Goal: Task Accomplishment & Management: Complete application form

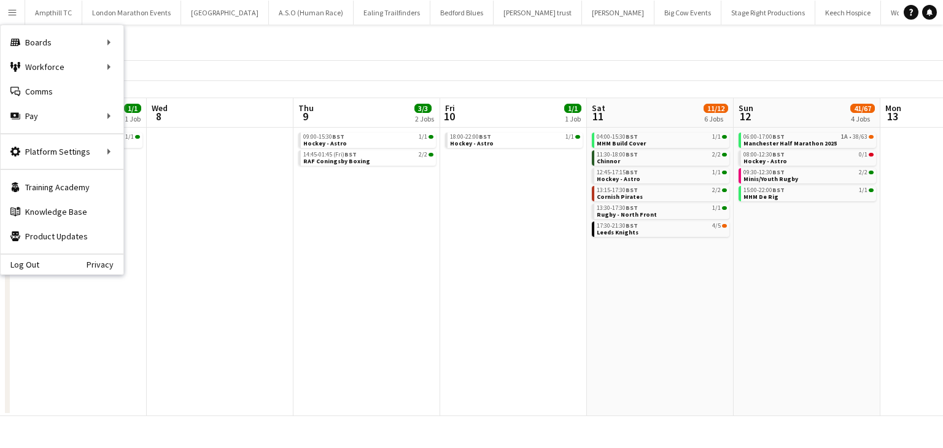
scroll to position [0, 545]
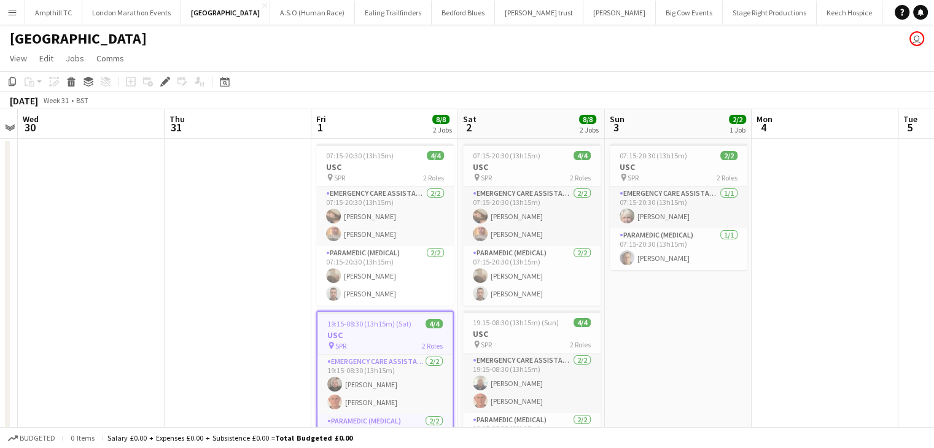
click at [7, 17] on app-icon "Menu" at bounding box center [12, 12] width 10 height 10
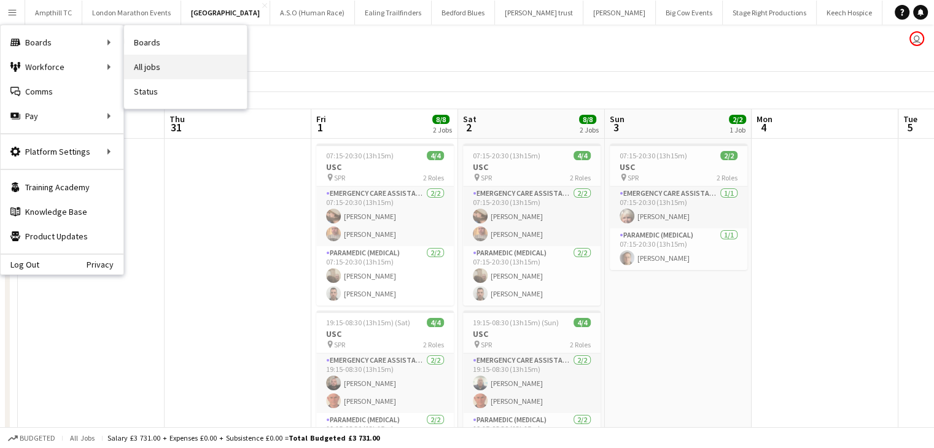
click at [150, 67] on link "All jobs" at bounding box center [185, 67] width 123 height 25
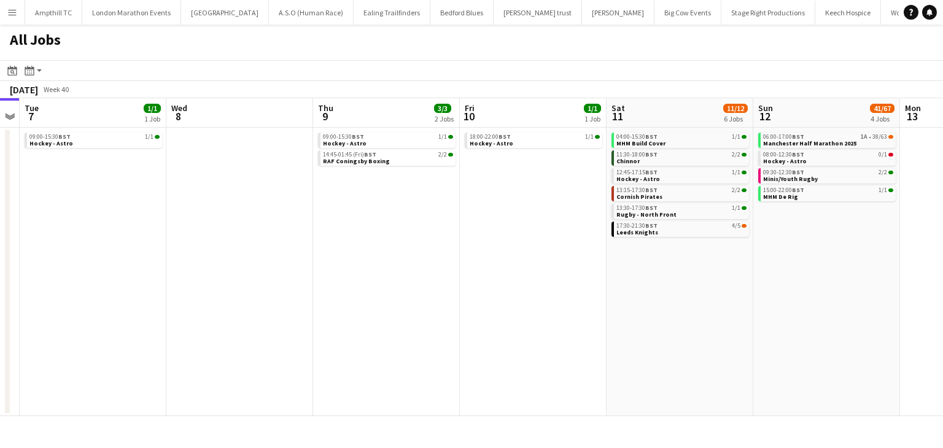
scroll to position [0, 570]
click at [847, 141] on link "06:00-17:00 BST 1A • 38/63 Manchester Half Marathon 2025" at bounding box center [826, 140] width 130 height 14
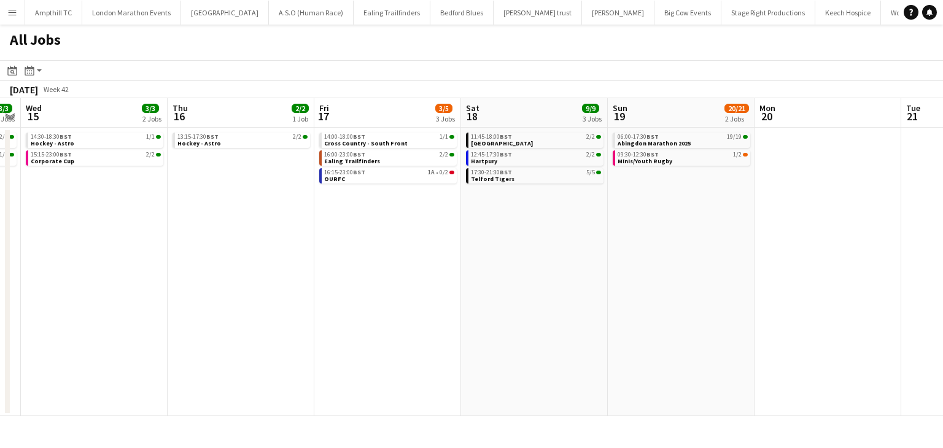
scroll to position [0, 420]
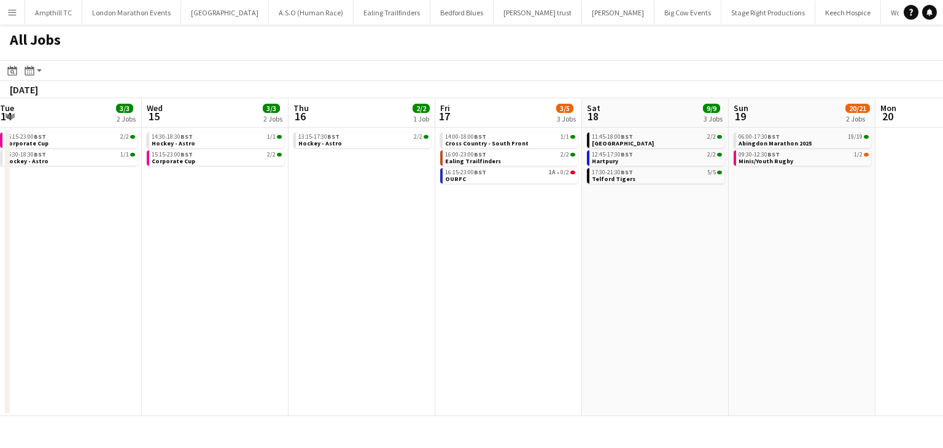
drag, startPoint x: 223, startPoint y: 224, endPoint x: 627, endPoint y: 230, distance: 404.1
click at [639, 230] on app-calendar-viewport "Sun 12 41/67 4 Jobs Mon 13 Tue 14 3/3 2 Jobs Wed 15 3/3 2 Jobs Thu 16 2/2 1 Job…" at bounding box center [471, 257] width 943 height 318
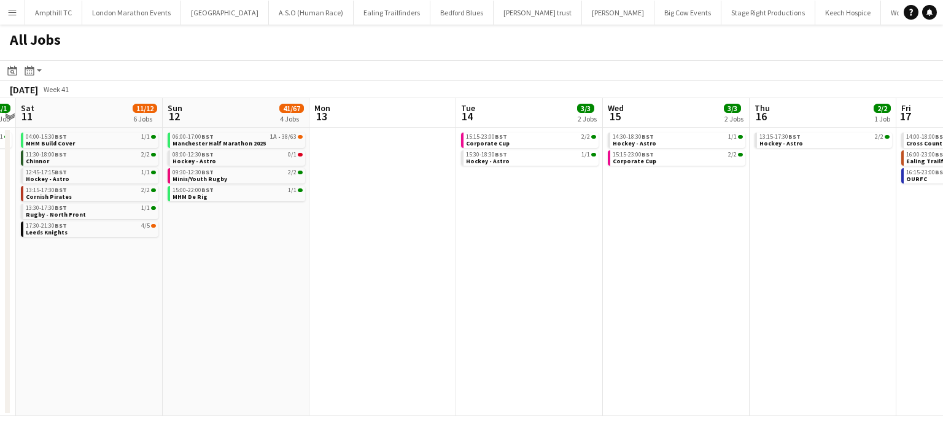
drag, startPoint x: 333, startPoint y: 227, endPoint x: 474, endPoint y: 219, distance: 141.4
click at [575, 231] on app-calendar-viewport "Thu 9 3/3 2 Jobs Fri 10 1/1 1 Job Sat 11 11/12 6 Jobs Sun 12 41/67 4 Jobs Mon 1…" at bounding box center [471, 257] width 943 height 318
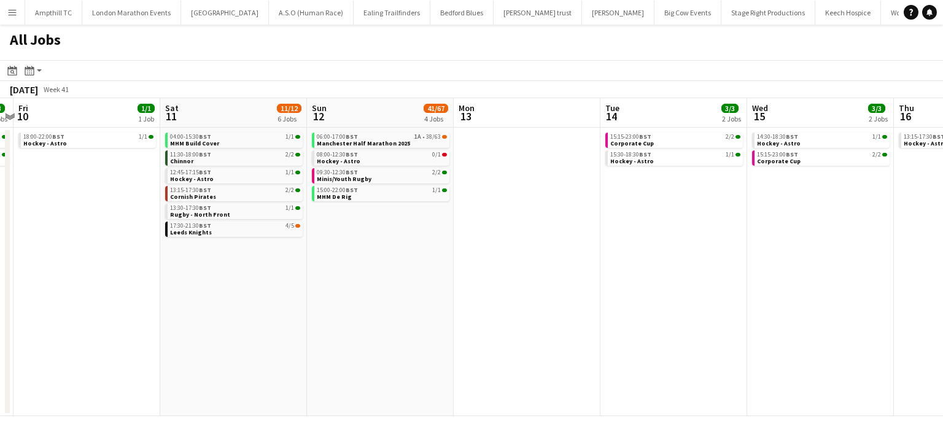
drag, startPoint x: 391, startPoint y: 217, endPoint x: 648, endPoint y: 216, distance: 257.9
click at [754, 249] on app-calendar-viewport "Wed 8 Thu 9 3/3 2 Jobs Fri 10 1/1 1 Job Sat 11 11/12 6 Jobs Sun 12 41/67 4 Jobs…" at bounding box center [471, 257] width 943 height 318
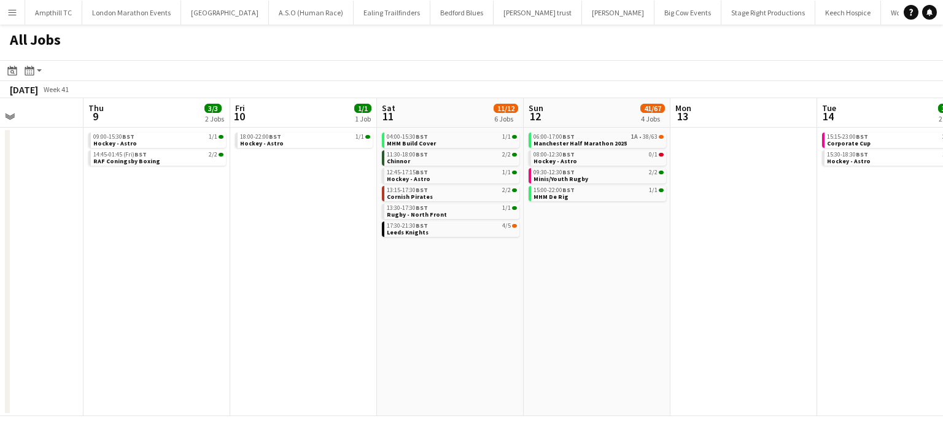
drag, startPoint x: 325, startPoint y: 243, endPoint x: 523, endPoint y: 251, distance: 198.5
click at [601, 241] on app-calendar-viewport "Mon 6 Tue 7 1/1 1 Job Wed 8 Thu 9 3/3 2 Jobs Fri 10 1/1 1 Job Sat 11 11/12 6 Jo…" at bounding box center [471, 257] width 943 height 318
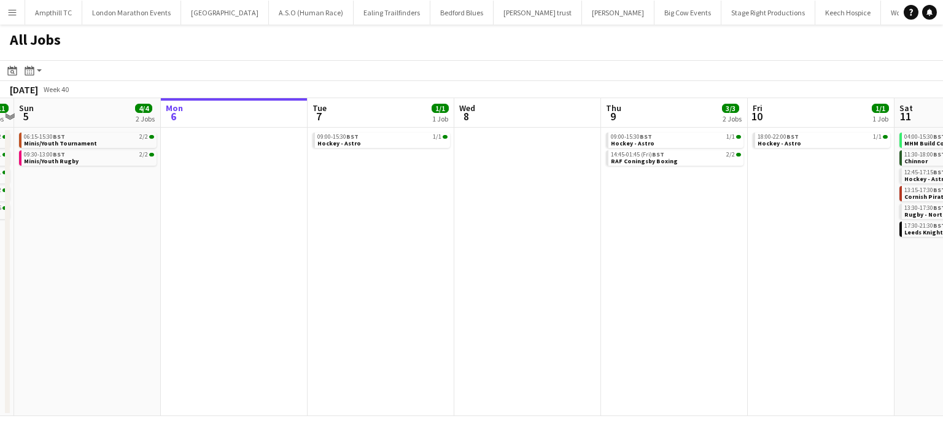
drag, startPoint x: 497, startPoint y: 265, endPoint x: 577, endPoint y: 254, distance: 81.1
click at [626, 257] on app-calendar-viewport "Fri 3 Sat 4 11/11 5 Jobs Sun 5 4/4 2 Jobs Mon 6 Tue 7 1/1 1 Job Wed 8 Thu 9 3/3…" at bounding box center [471, 257] width 943 height 318
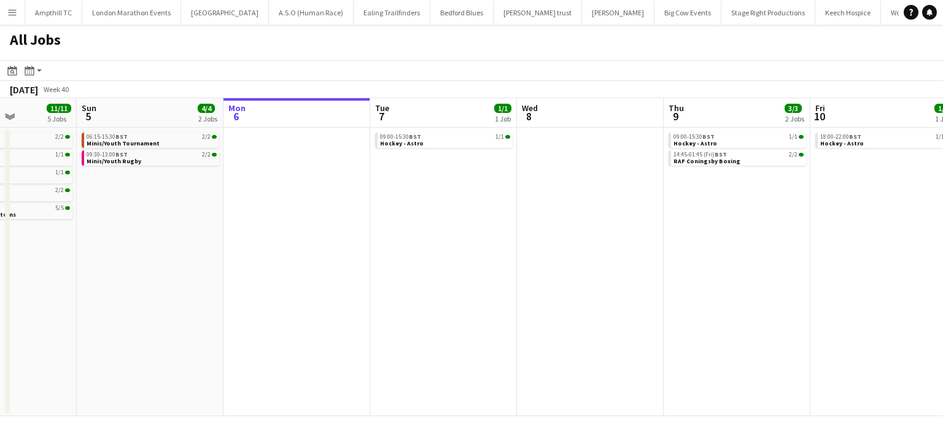
drag, startPoint x: 369, startPoint y: 229, endPoint x: 588, endPoint y: 231, distance: 218.6
click at [596, 233] on app-calendar-viewport "Thu 2 Fri 3 Sat 4 11/11 5 Jobs Sun 5 4/4 2 Jobs Mon 6 Tue 7 1/1 1 Job Wed 8 Thu…" at bounding box center [471, 257] width 943 height 318
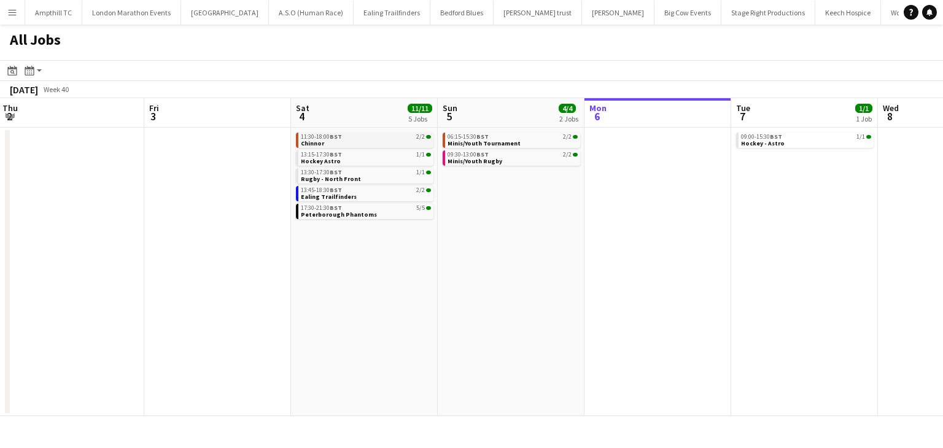
click at [375, 140] on link "11:30-18:00 BST 2/2 Chinnor" at bounding box center [366, 140] width 130 height 14
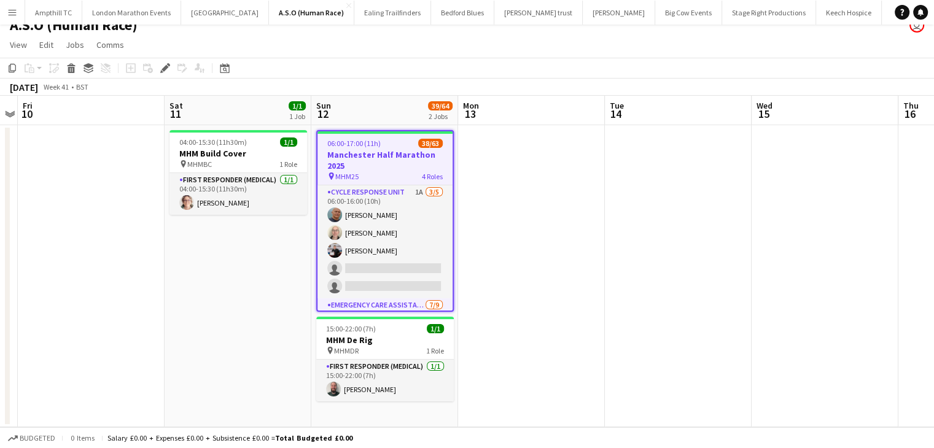
click at [372, 162] on h3 "Manchester Half Marathon 2025" at bounding box center [384, 160] width 135 height 22
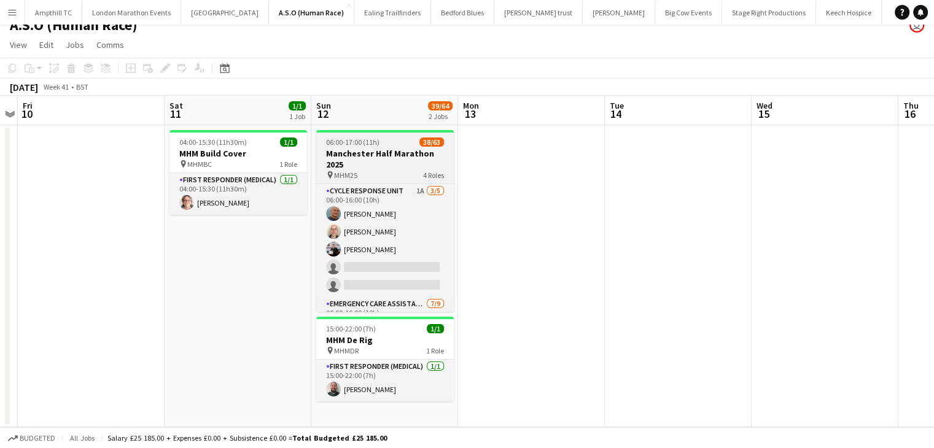
click at [337, 159] on h3 "Manchester Half Marathon 2025" at bounding box center [385, 159] width 138 height 22
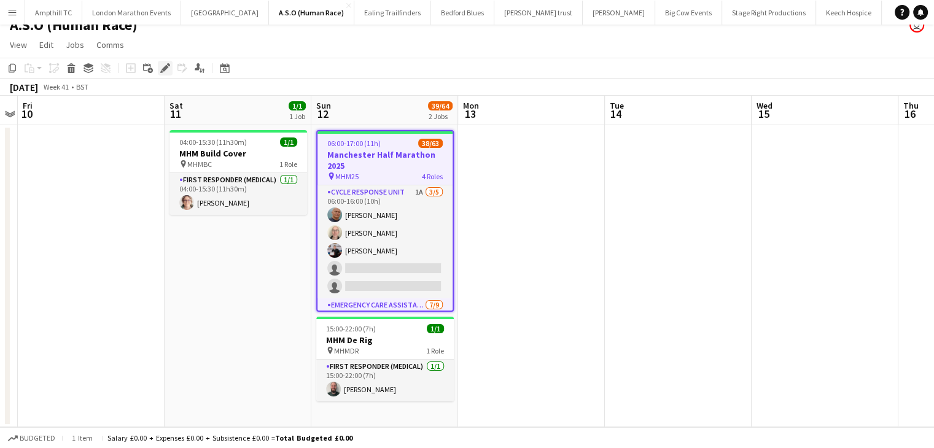
click at [169, 72] on icon "Edit" at bounding box center [165, 68] width 10 height 10
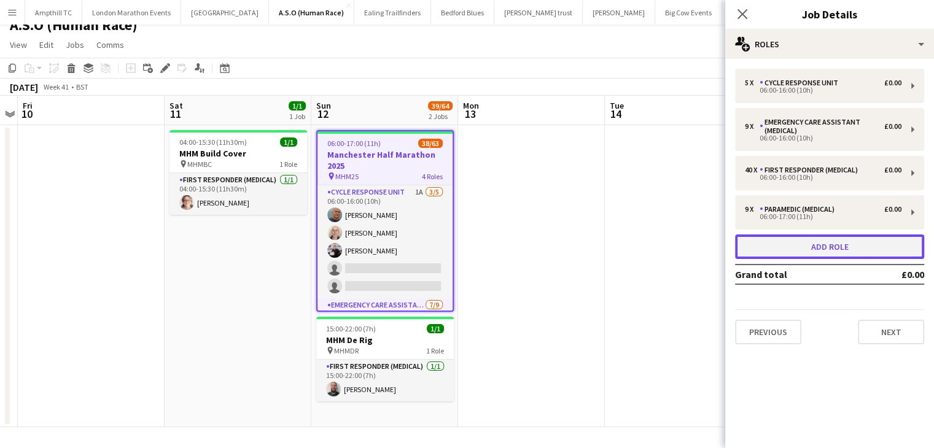
click at [879, 246] on button "Add role" at bounding box center [829, 247] width 189 height 25
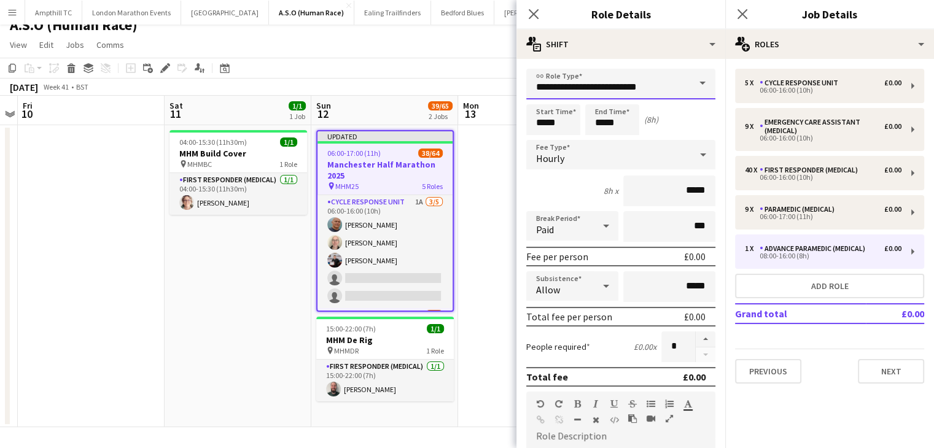
click at [639, 87] on input "**********" at bounding box center [620, 84] width 189 height 31
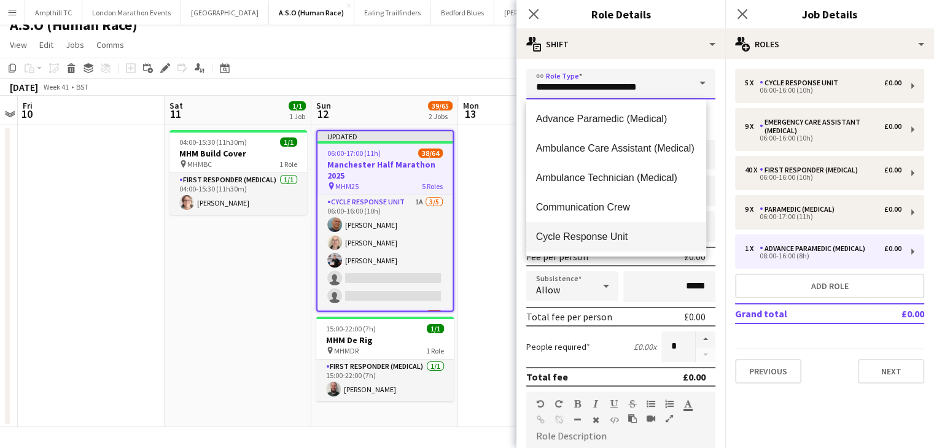
scroll to position [154, 0]
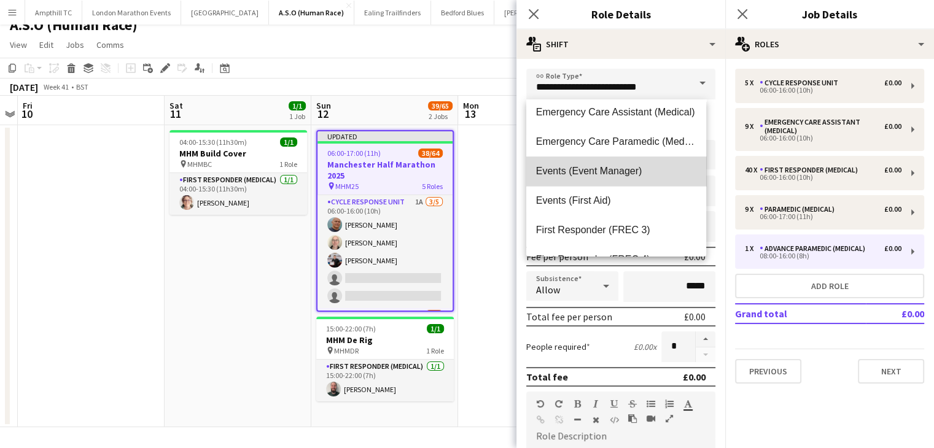
click at [626, 176] on span "Events (Event Manager)" at bounding box center [616, 171] width 160 height 12
type input "**********"
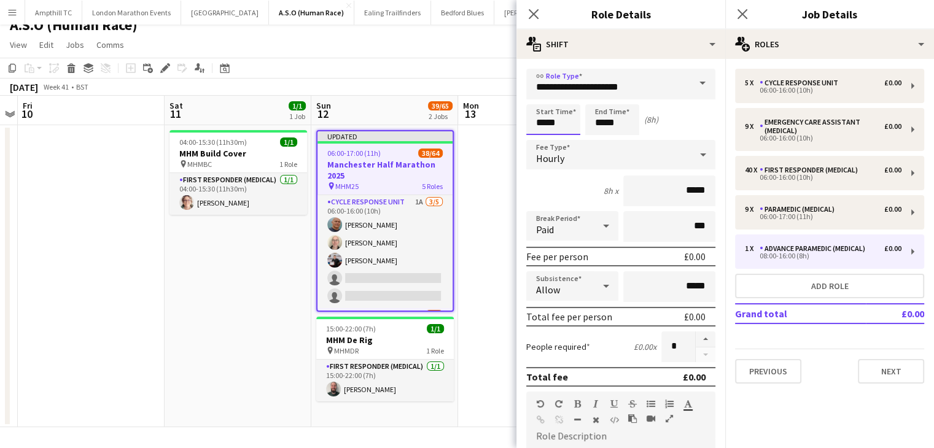
click at [554, 122] on input "*****" at bounding box center [553, 119] width 54 height 31
click at [542, 141] on div at bounding box center [541, 141] width 25 height 12
type input "*****"
click at [542, 141] on div at bounding box center [541, 141] width 25 height 12
click at [607, 124] on input "*****" at bounding box center [612, 119] width 54 height 31
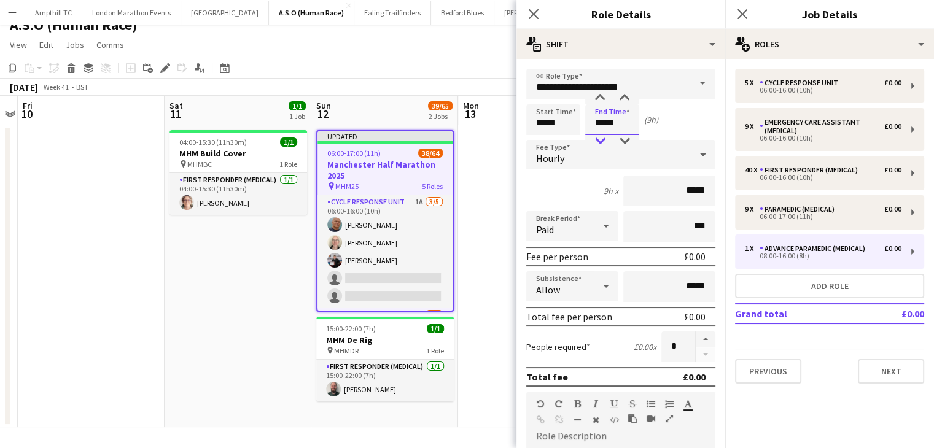
click at [601, 138] on div at bounding box center [600, 141] width 25 height 12
type input "*****"
click at [602, 92] on div at bounding box center [600, 98] width 25 height 12
click at [570, 225] on div "Paid" at bounding box center [560, 225] width 68 height 29
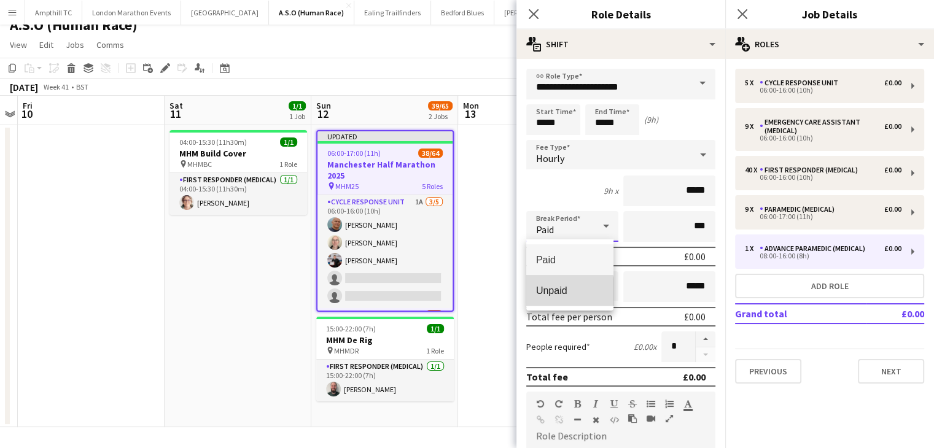
click at [560, 292] on span "Unpaid" at bounding box center [570, 291] width 68 height 12
click at [564, 290] on div "Allow" at bounding box center [560, 285] width 68 height 29
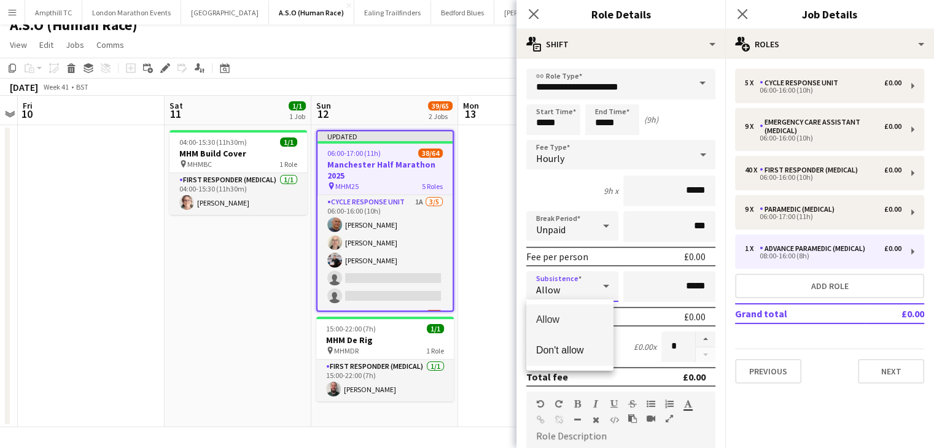
click at [554, 350] on span "Don't allow" at bounding box center [570, 350] width 68 height 12
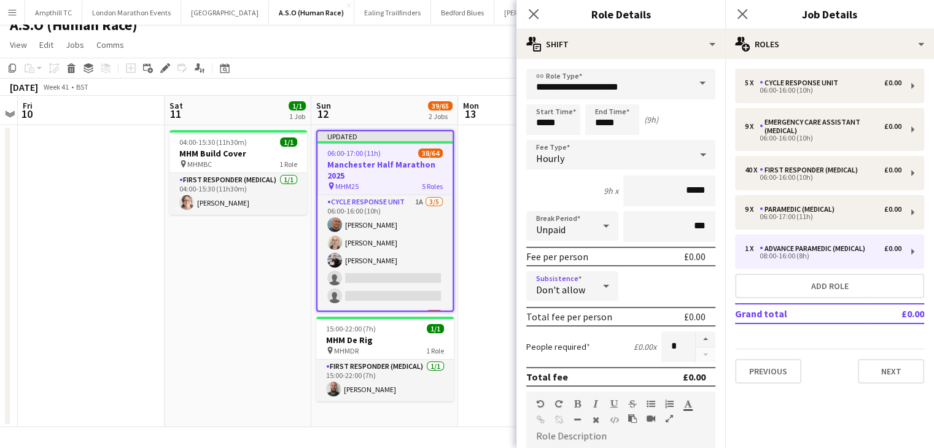
scroll to position [91, 0]
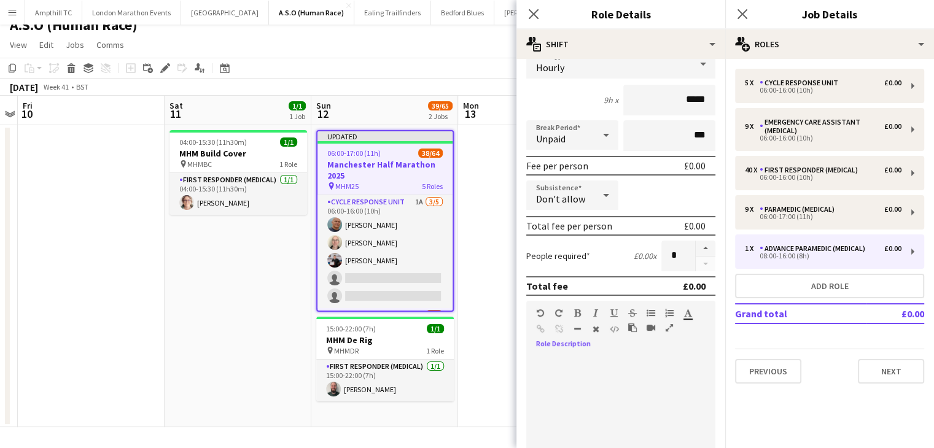
click at [562, 356] on div at bounding box center [620, 429] width 189 height 147
click at [739, 17] on icon at bounding box center [742, 14] width 12 height 12
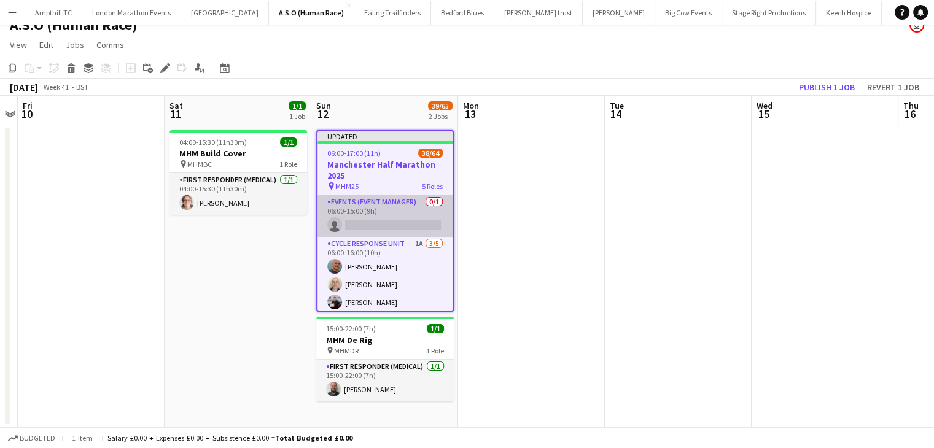
click at [395, 227] on app-card-role "Events (Event Manager) 0/1 06:00-15:00 (9h) single-neutral-actions" at bounding box center [384, 216] width 135 height 42
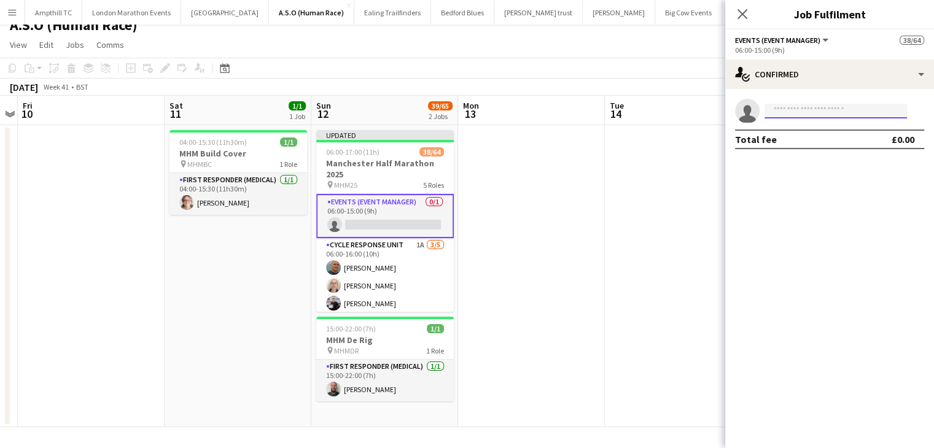
click at [776, 107] on input at bounding box center [836, 111] width 142 height 15
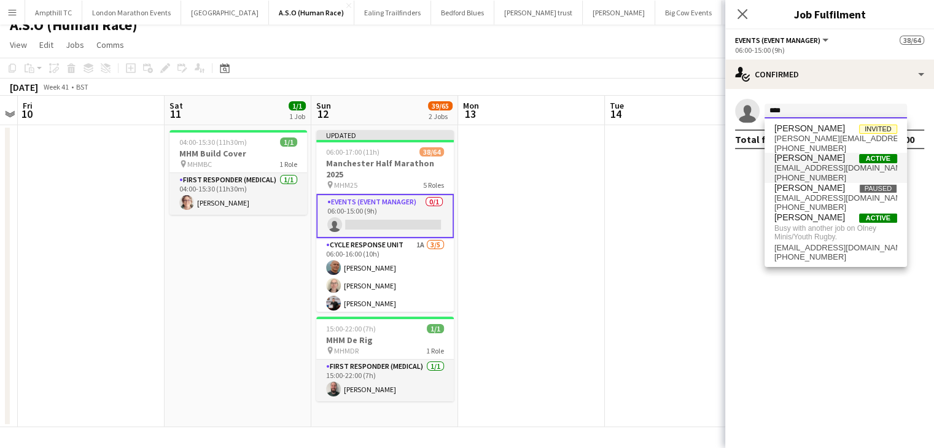
type input "****"
click at [801, 158] on span "Mark Boobier" at bounding box center [809, 158] width 71 height 10
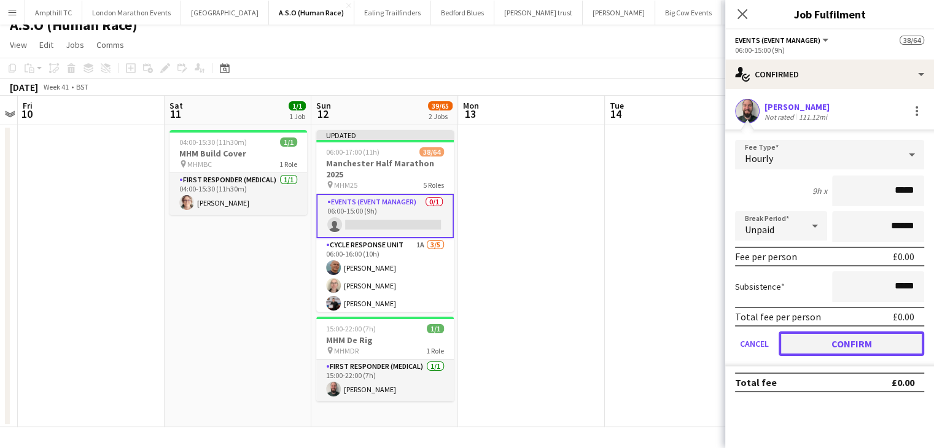
click at [801, 350] on button "Confirm" at bounding box center [852, 344] width 146 height 25
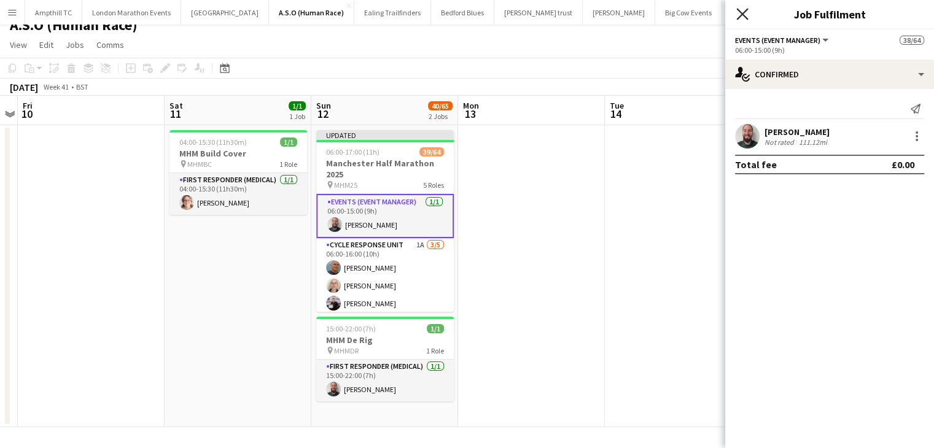
click at [741, 19] on icon "Close pop-in" at bounding box center [742, 14] width 12 height 12
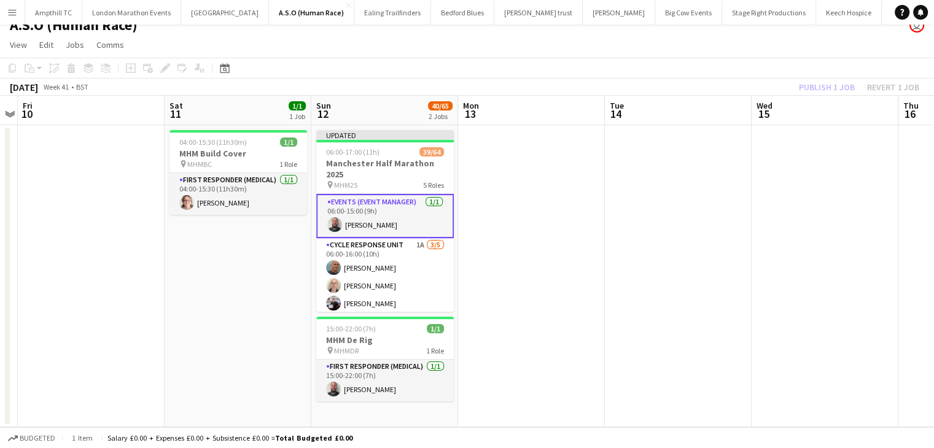
click at [841, 88] on div "Publish 1 job Revert 1 job" at bounding box center [859, 87] width 150 height 16
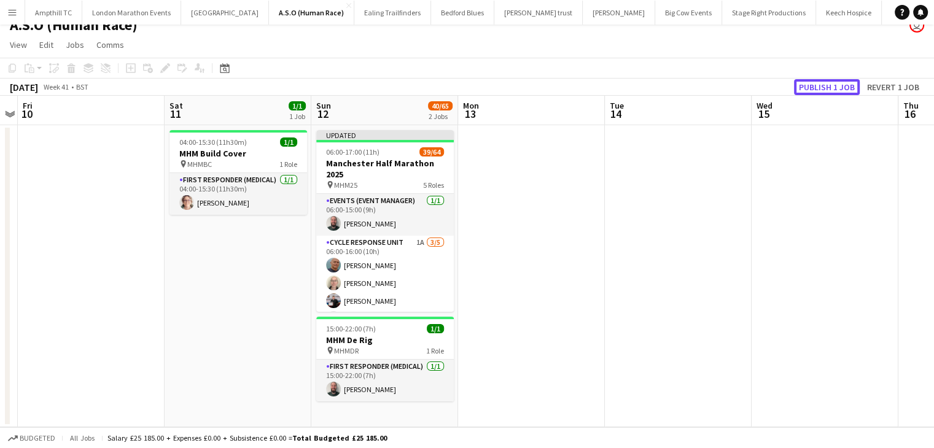
click at [841, 88] on button "Publish 1 job" at bounding box center [827, 87] width 66 height 16
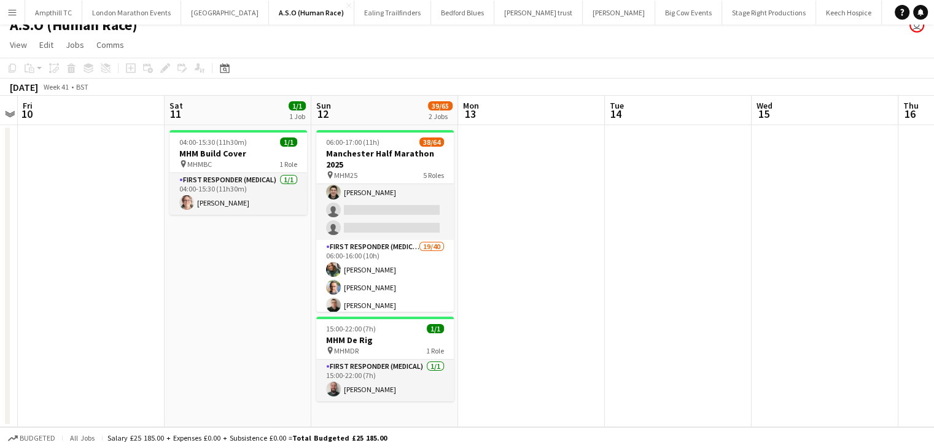
scroll to position [0, 0]
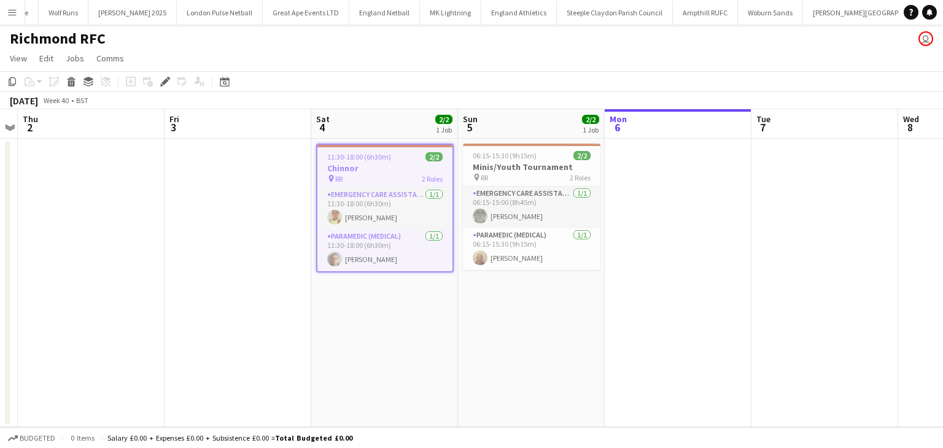
scroll to position [0, 847]
click at [409, 166] on h3 "Chinnor" at bounding box center [384, 168] width 135 height 11
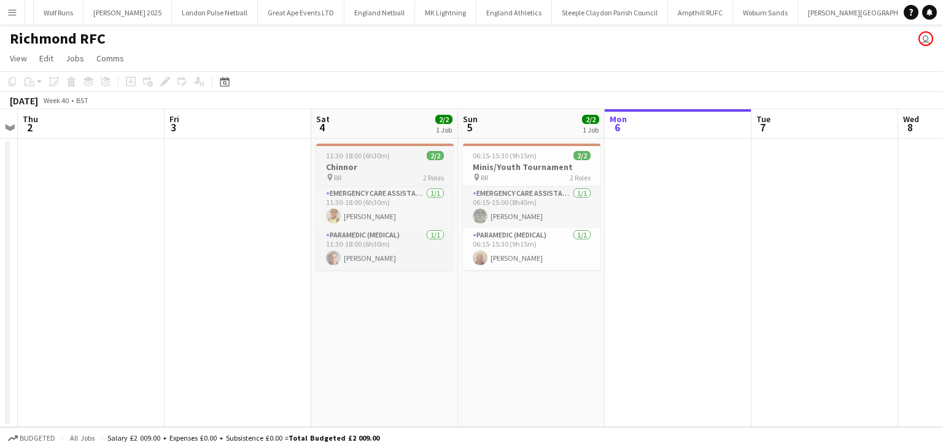
click at [409, 166] on h3 "Chinnor" at bounding box center [385, 167] width 138 height 11
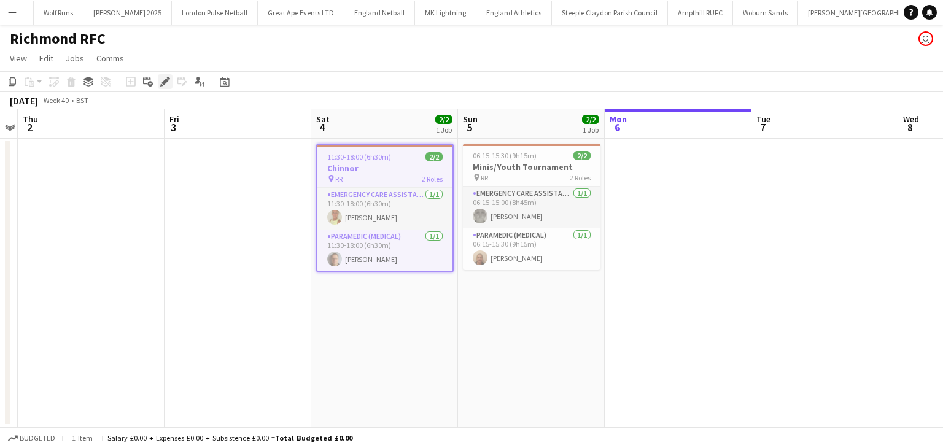
click at [169, 86] on icon "Edit" at bounding box center [165, 82] width 10 height 10
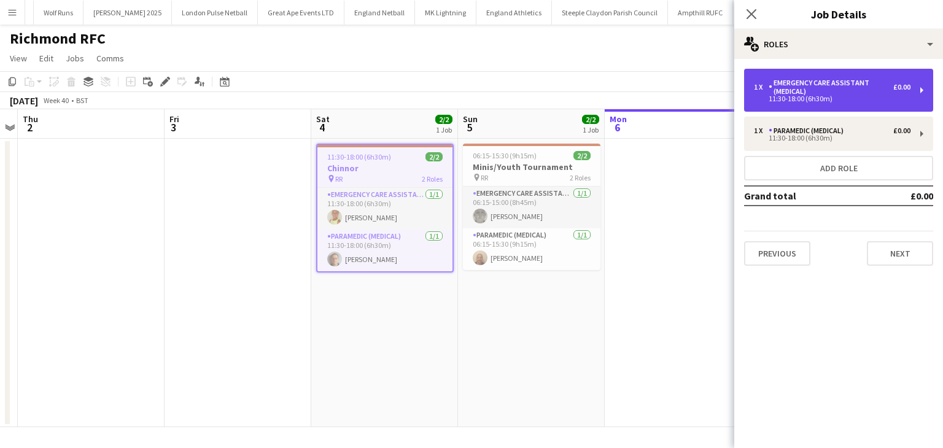
click at [791, 102] on div "11:30-18:00 (6h30m)" at bounding box center [832, 99] width 157 height 6
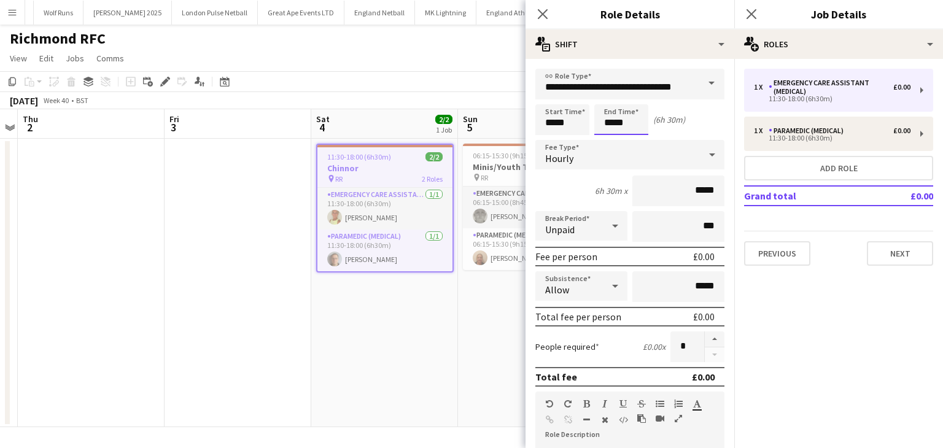
click at [621, 128] on body "Menu Boards Boards Boards All jobs Status Workforce Workforce My Workforce Recr…" at bounding box center [471, 224] width 943 height 448
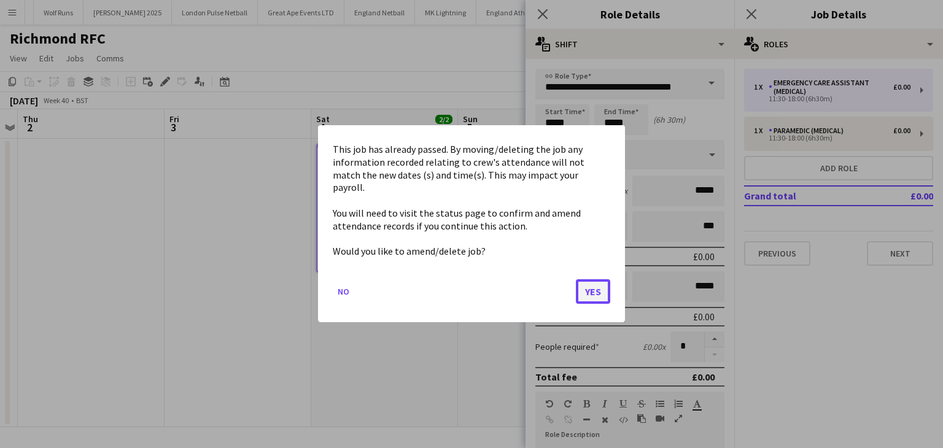
click at [596, 284] on button "Yes" at bounding box center [593, 292] width 34 height 25
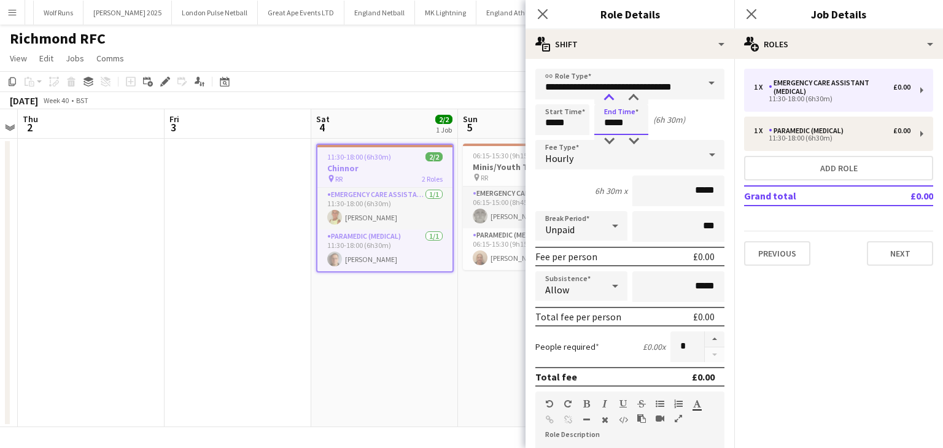
click at [610, 99] on div at bounding box center [609, 98] width 25 height 12
click at [628, 98] on div at bounding box center [633, 98] width 25 height 12
type input "*****"
click at [629, 98] on div at bounding box center [633, 98] width 25 height 12
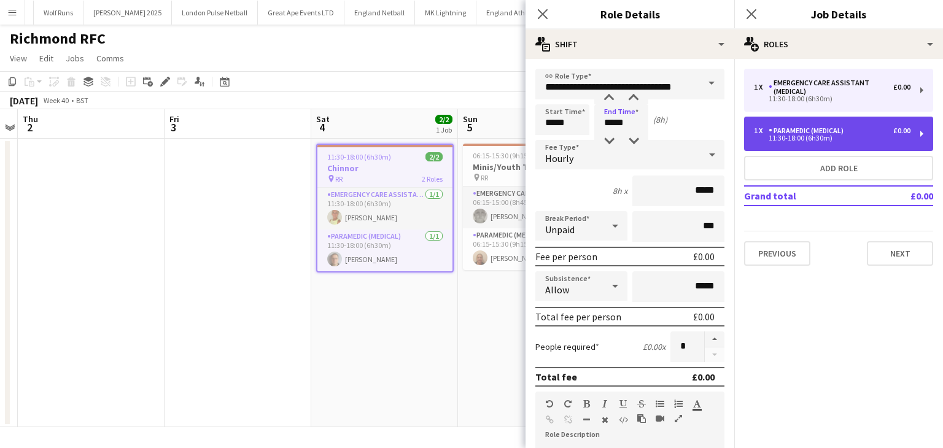
drag, startPoint x: 766, startPoint y: 136, endPoint x: 746, endPoint y: 139, distance: 20.4
click at [768, 136] on div "11:30-18:00 (6h30m)" at bounding box center [832, 138] width 157 height 6
type input "**********"
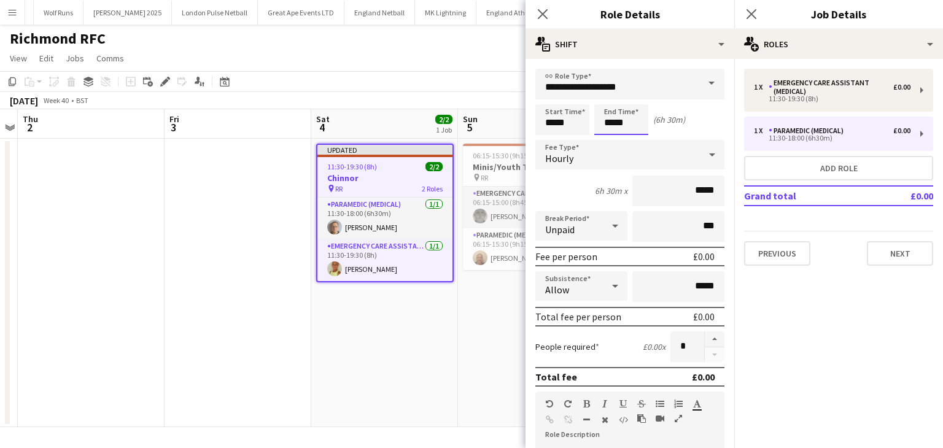
click at [631, 114] on input "*****" at bounding box center [621, 119] width 54 height 31
click at [607, 95] on div at bounding box center [609, 98] width 25 height 12
click at [636, 98] on div at bounding box center [633, 98] width 25 height 12
type input "*****"
click at [636, 98] on div at bounding box center [633, 98] width 25 height 12
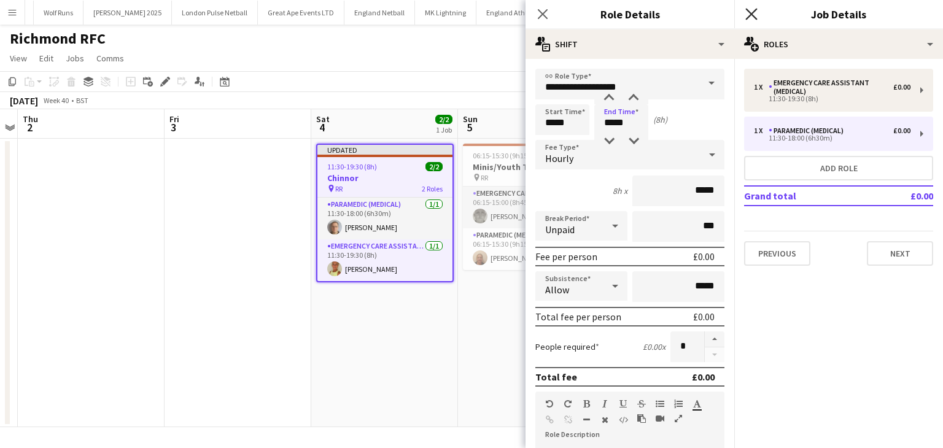
click at [753, 15] on icon "Close pop-in" at bounding box center [751, 14] width 12 height 12
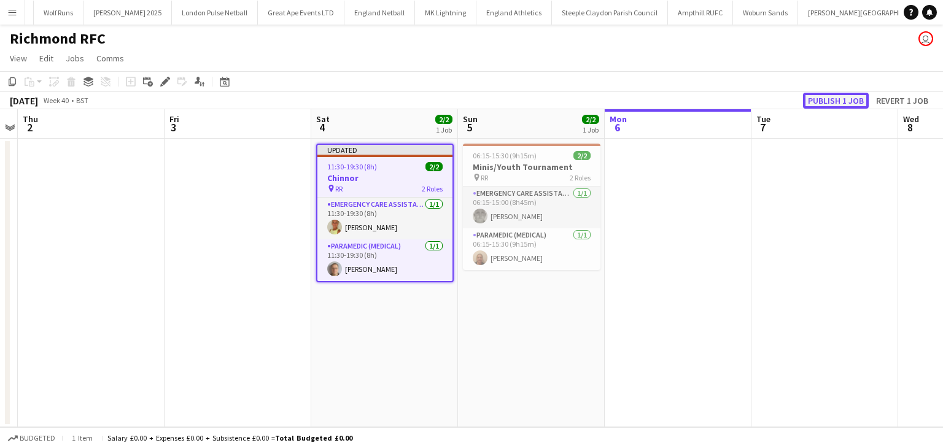
click at [811, 99] on button "Publish 1 job" at bounding box center [836, 101] width 66 height 16
